Goal: Share content

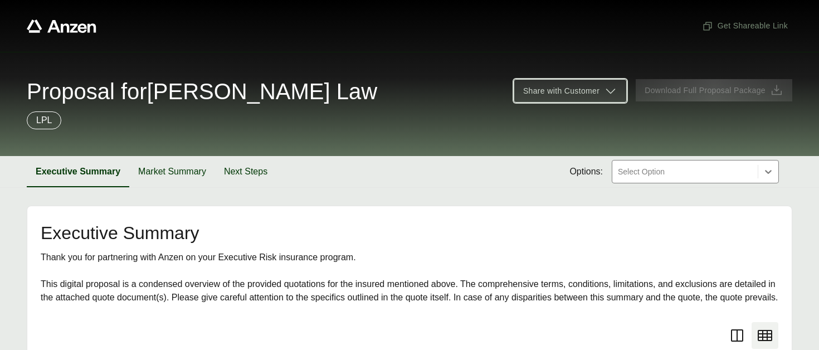
click at [550, 93] on span "Share with Customer" at bounding box center [561, 91] width 76 height 12
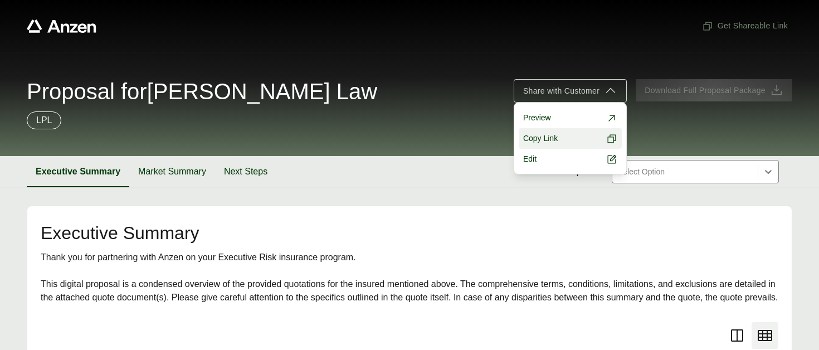
click at [545, 137] on span "Copy Link" at bounding box center [540, 139] width 35 height 12
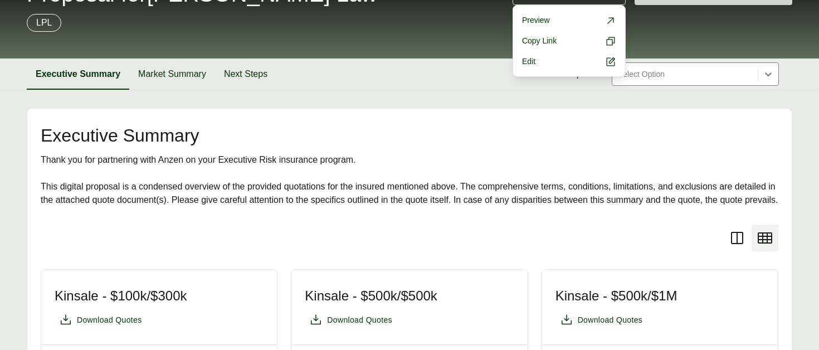
scroll to position [99, 0]
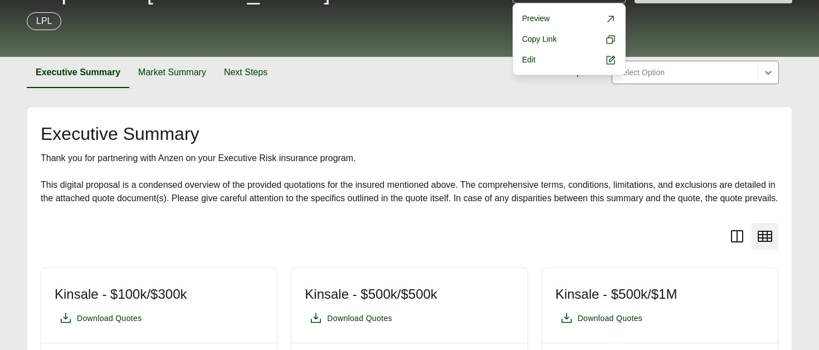
click at [407, 193] on div "Thank you for partnering with Anzen on your Executive Risk insurance program. T…" at bounding box center [410, 179] width 738 height 54
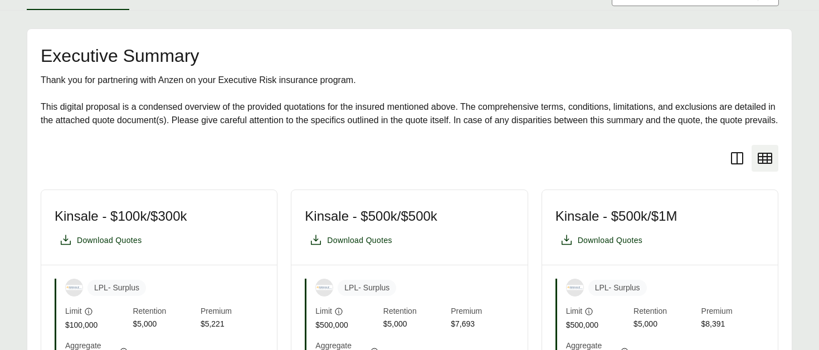
scroll to position [0, 0]
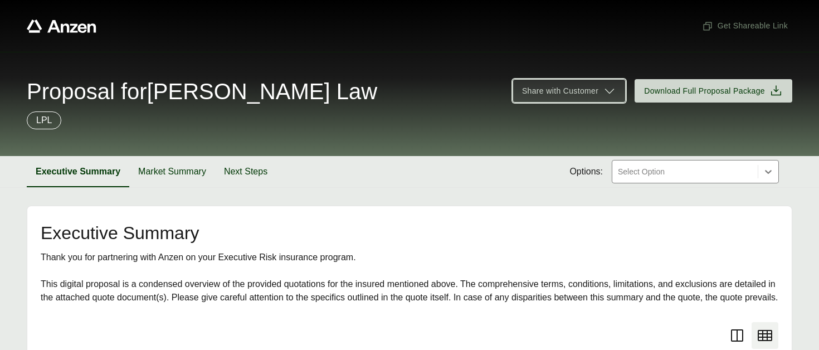
click at [552, 92] on span "Share with Customer" at bounding box center [560, 91] width 76 height 12
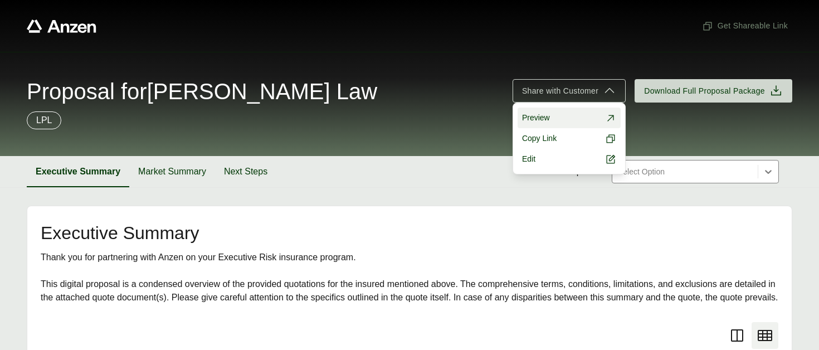
click at [544, 117] on span "Preview" at bounding box center [536, 118] width 28 height 12
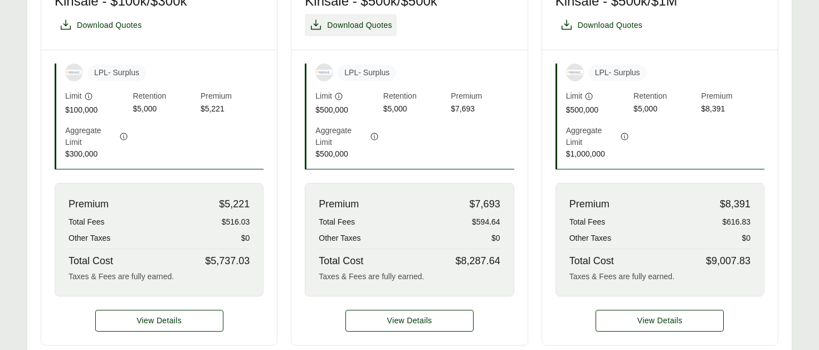
scroll to position [346, 0]
